Goal: Navigation & Orientation: Find specific page/section

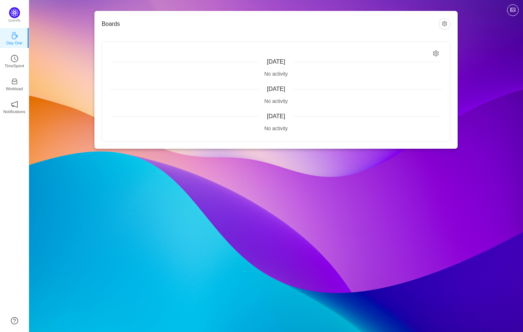
click at [270, 72] on div "No activity" at bounding box center [276, 74] width 331 height 8
click at [272, 98] on div "No activity" at bounding box center [276, 101] width 331 height 8
click at [434, 53] on icon "icon: setting" at bounding box center [436, 54] width 6 height 6
click at [445, 25] on button "button" at bounding box center [445, 24] width 12 height 12
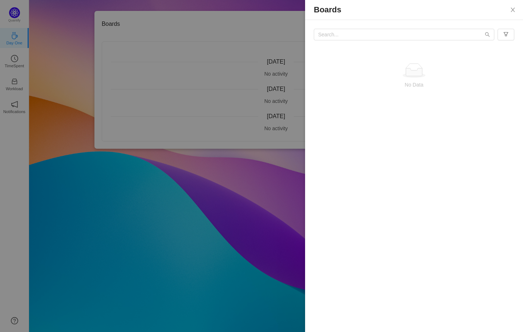
click at [261, 33] on div at bounding box center [261, 166] width 523 height 332
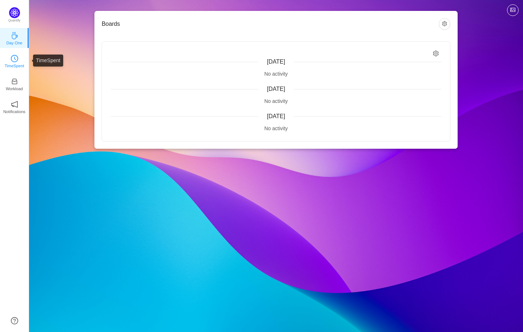
click at [14, 60] on icon "icon: clock-circle" at bounding box center [14, 58] width 7 height 7
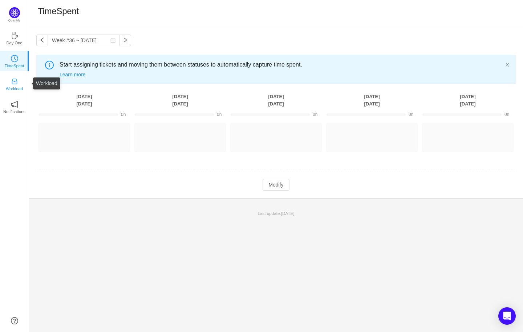
click at [15, 81] on icon "icon: inbox" at bounding box center [14, 81] width 5 height 5
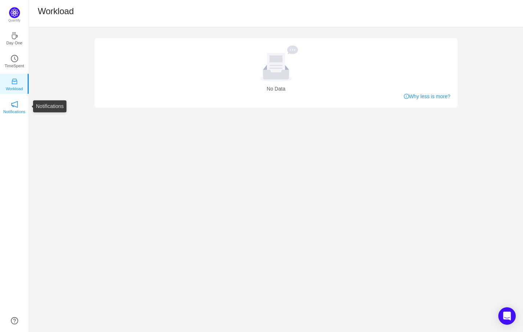
click at [12, 105] on icon "icon: notification" at bounding box center [14, 104] width 7 height 7
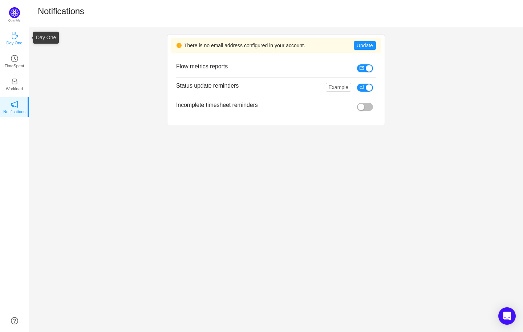
click at [15, 45] on p "Day One" at bounding box center [14, 43] width 16 height 7
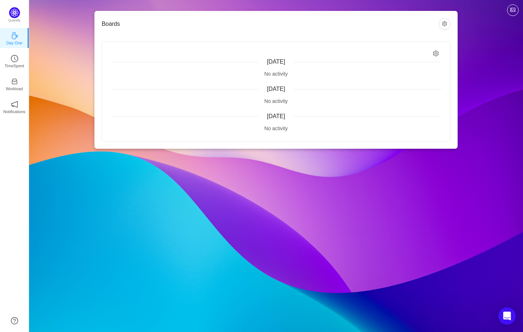
click at [167, 66] on div "[DATE]" at bounding box center [276, 61] width 331 height 9
